Goal: Information Seeking & Learning: Learn about a topic

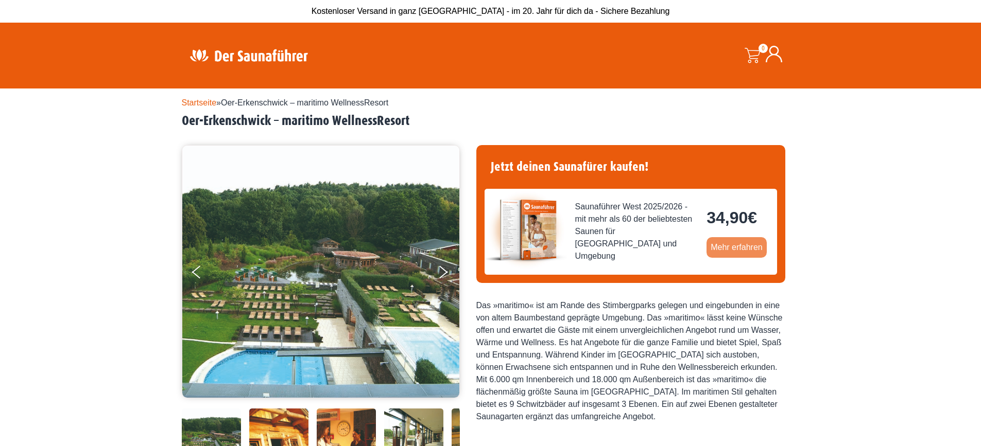
click at [744, 247] on link "Mehr erfahren" at bounding box center [736, 247] width 60 height 21
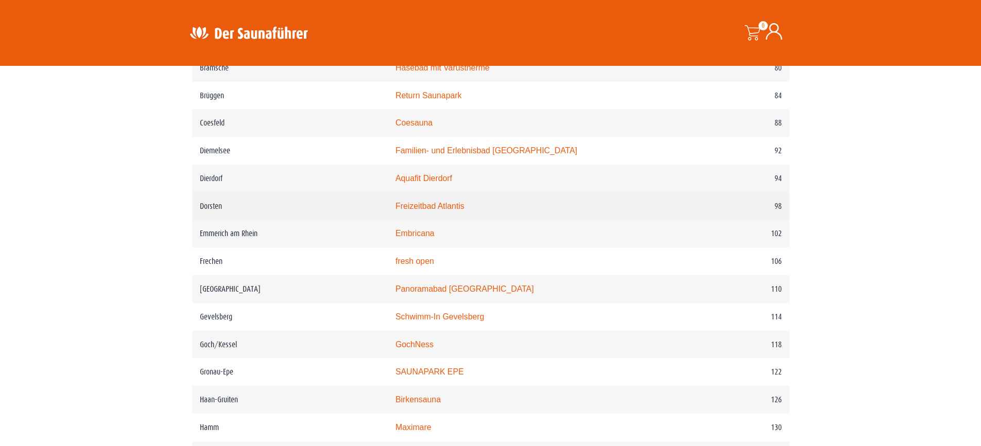
scroll to position [1030, 0]
